Goal: Check status: Check status

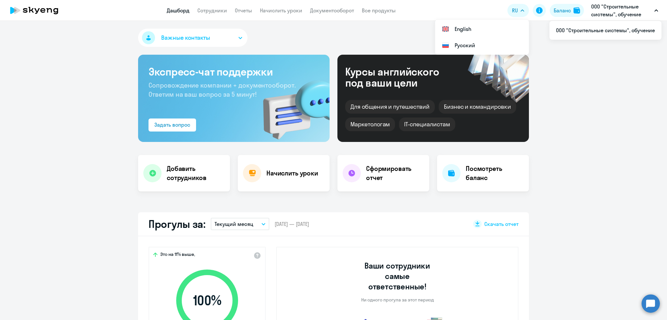
select select "30"
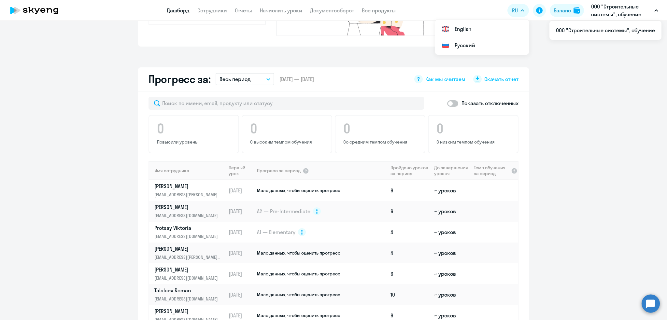
scroll to position [369, 0]
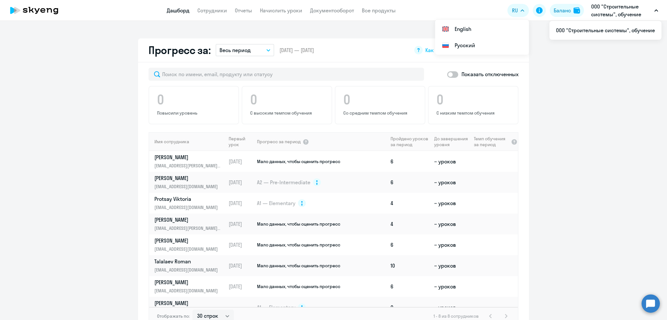
click at [449, 71] on span at bounding box center [452, 74] width 11 height 7
click at [447, 74] on input "checkbox" at bounding box center [447, 74] width 0 height 0
checkbox input "true"
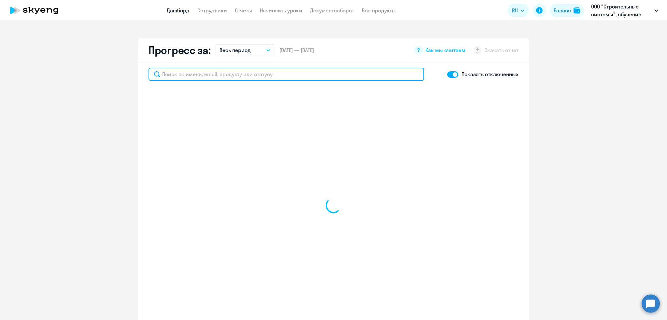
click at [324, 68] on input "text" at bounding box center [287, 74] width 276 height 13
type input "лебе"
select select "30"
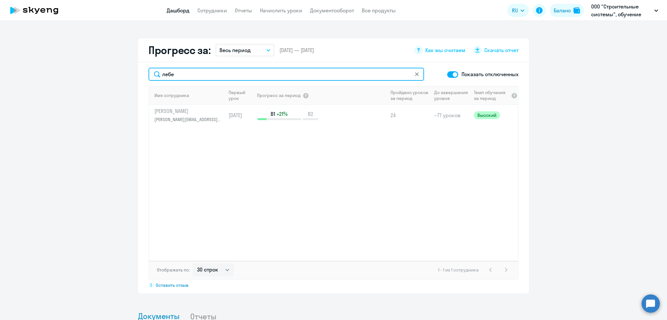
type input "лебе"
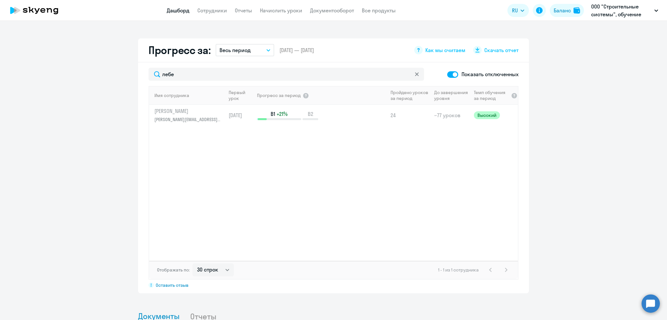
click at [566, 130] on app-progress-dashboard "Прогресс за: Весь период – [DATE] — [DATE] Как мы считаем Скачать отчет [GEOGRA…" at bounding box center [333, 165] width 667 height 255
